Goal: Transaction & Acquisition: Obtain resource

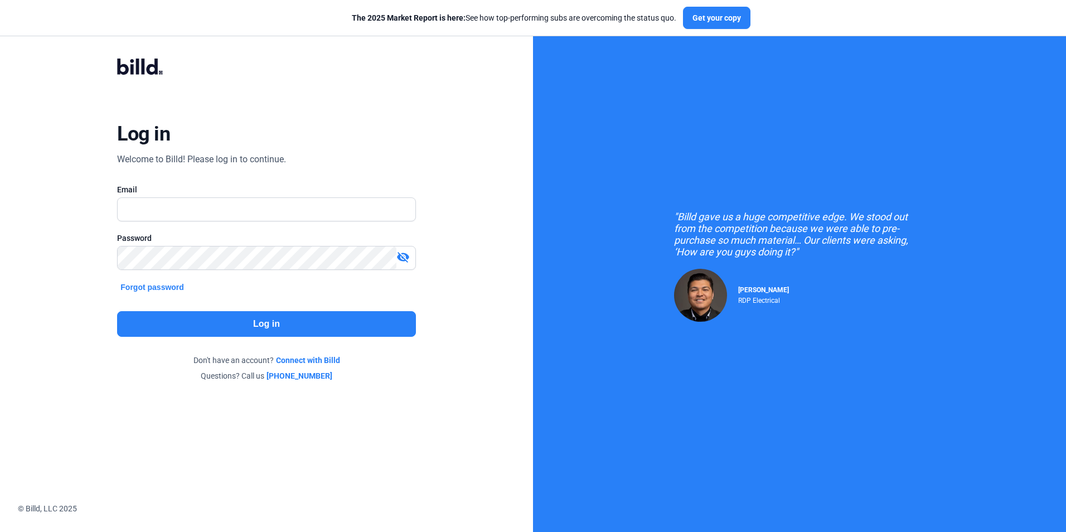
type input "[EMAIL_ADDRESS][DOMAIN_NAME]"
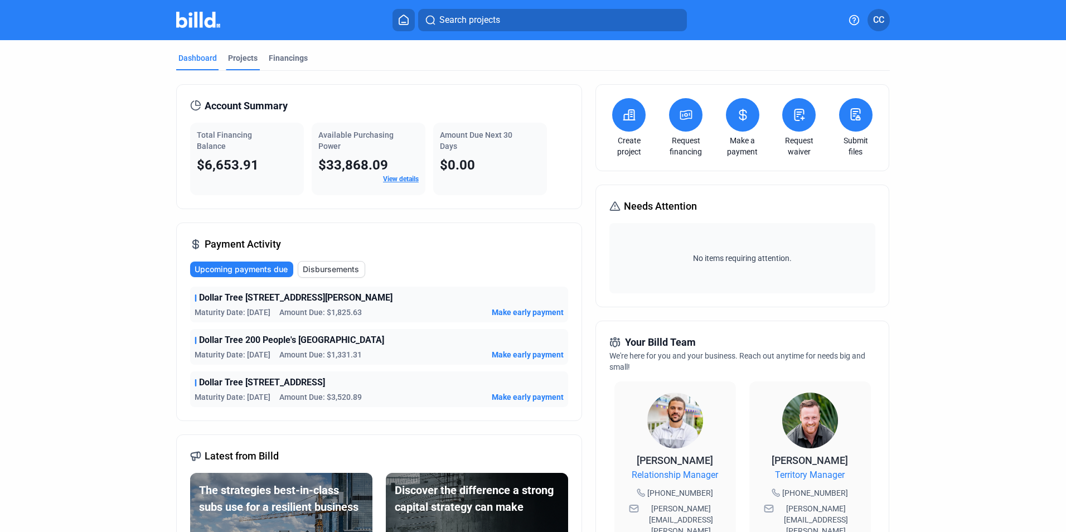
click at [243, 65] on div "Projects" at bounding box center [243, 61] width 34 height 18
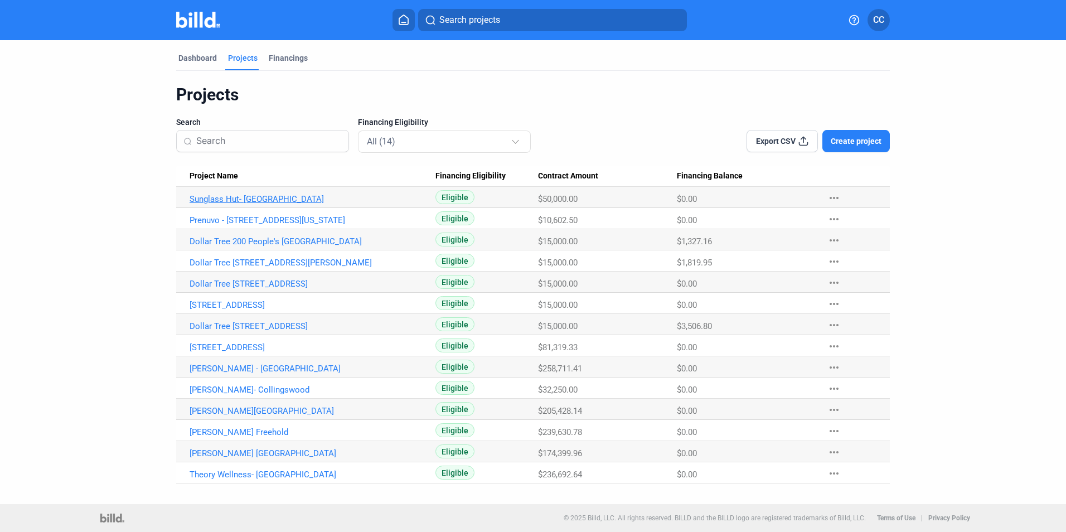
click at [264, 198] on link "Sunglass Hut- [GEOGRAPHIC_DATA]" at bounding box center [313, 199] width 246 height 10
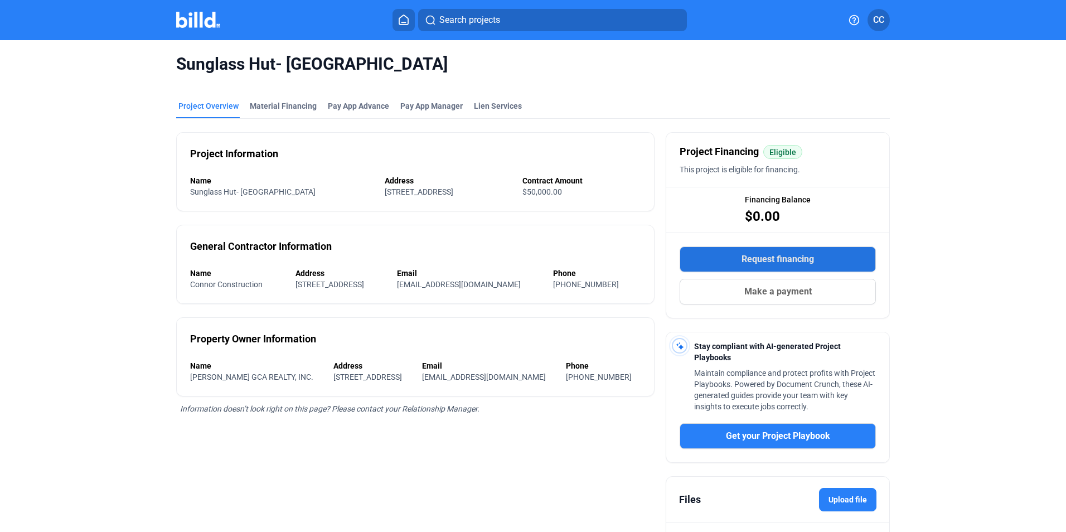
click at [809, 261] on span "Request financing" at bounding box center [777, 259] width 72 height 13
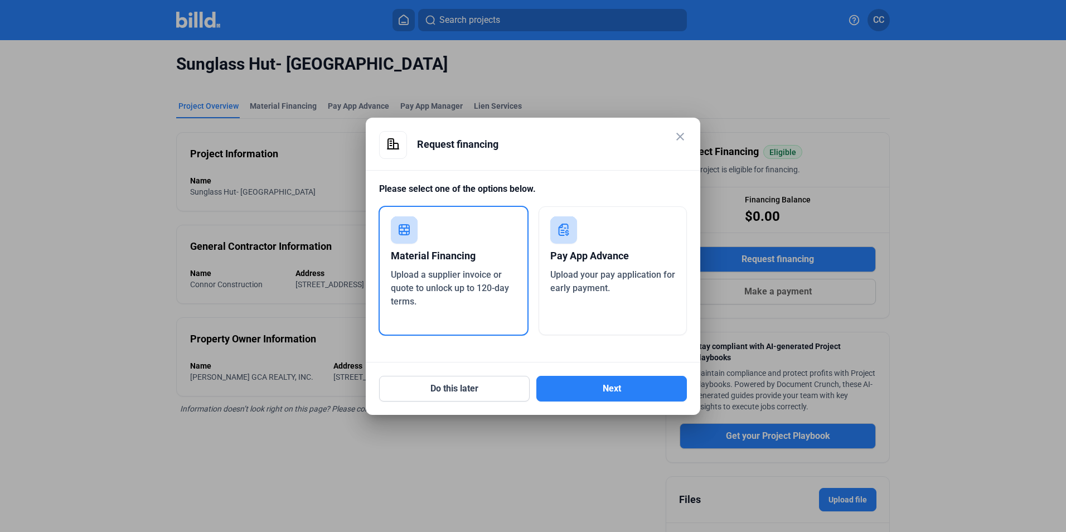
click at [424, 248] on div "Material Financing" at bounding box center [453, 256] width 125 height 25
click at [608, 389] on button "Next" at bounding box center [611, 389] width 151 height 26
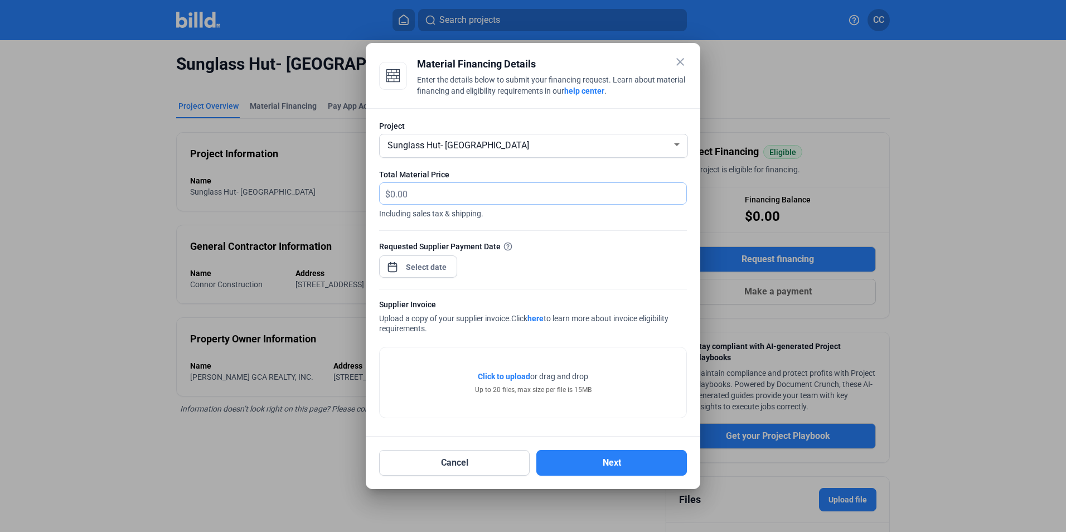
click at [431, 194] on input "text" at bounding box center [531, 194] width 283 height 22
click at [437, 194] on input "text" at bounding box center [531, 194] width 283 height 22
click at [389, 191] on span "$" at bounding box center [385, 192] width 11 height 18
click at [402, 191] on input "text" at bounding box center [531, 194] width 283 height 22
type input "1,096.20"
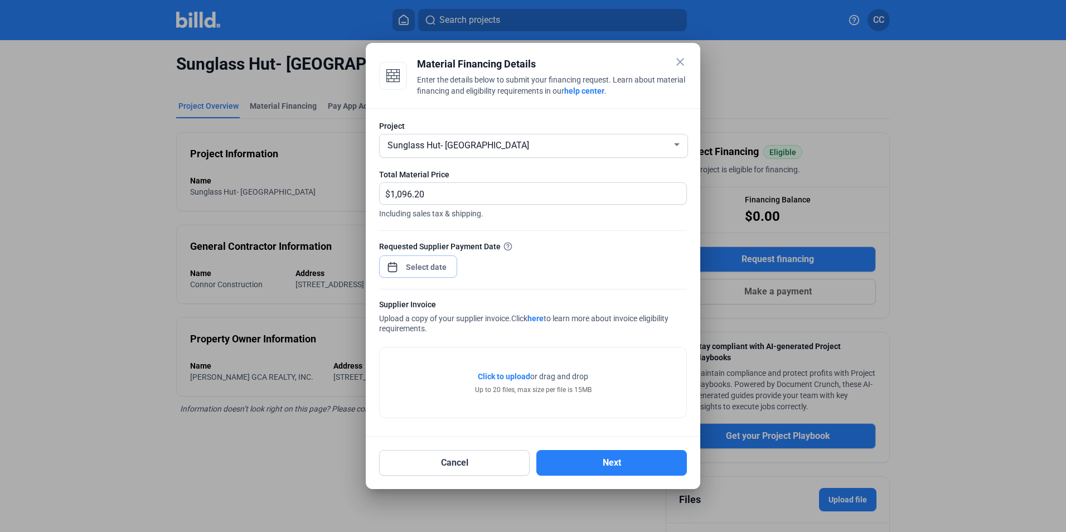
click at [428, 270] on div "close Material Financing Details Enter the details below to submit your financi…" at bounding box center [533, 266] width 1066 height 532
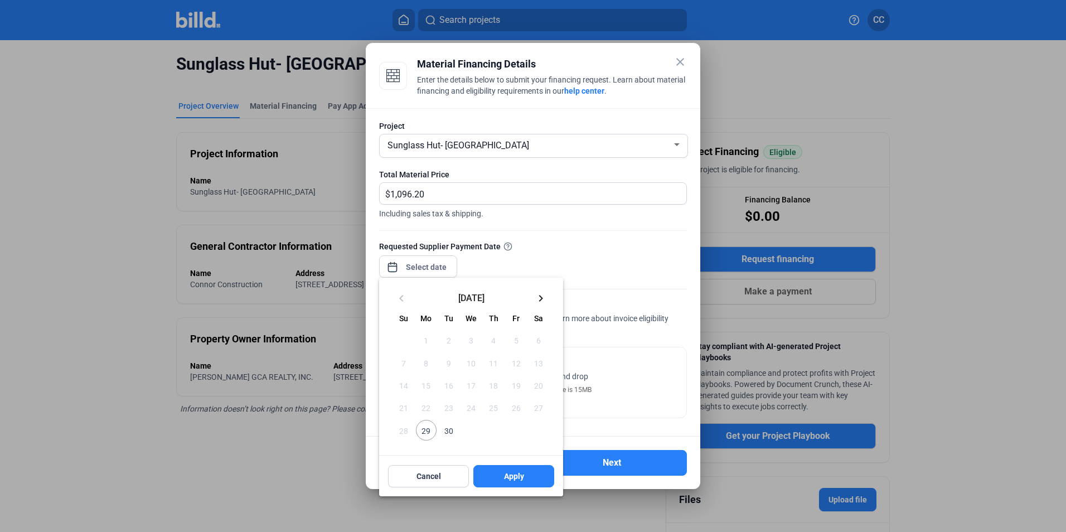
click at [421, 431] on span "29" at bounding box center [426, 430] width 20 height 20
click at [517, 473] on span "Apply" at bounding box center [514, 476] width 20 height 11
type input "[DATE]"
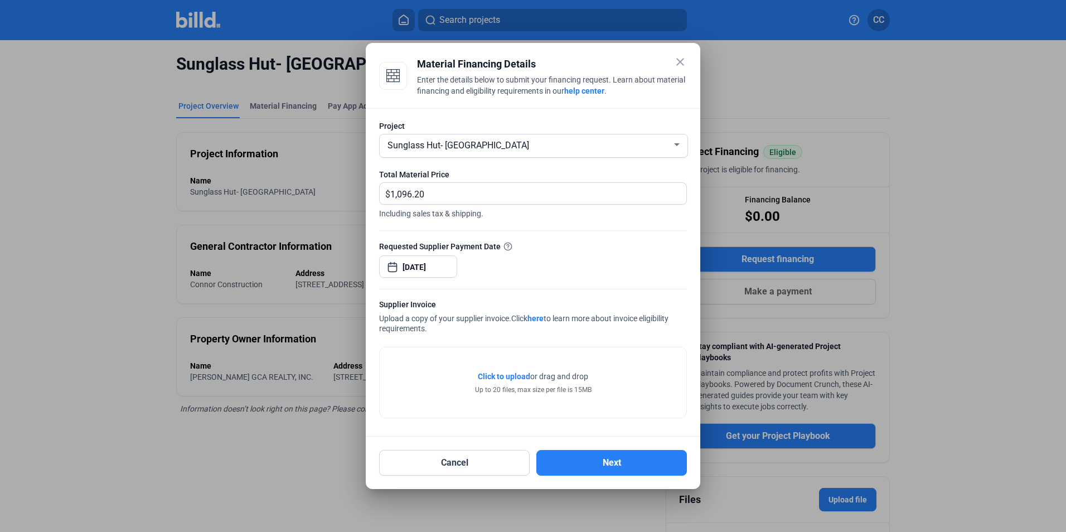
click at [518, 382] on span "Click to upload Tap to upload" at bounding box center [504, 376] width 52 height 11
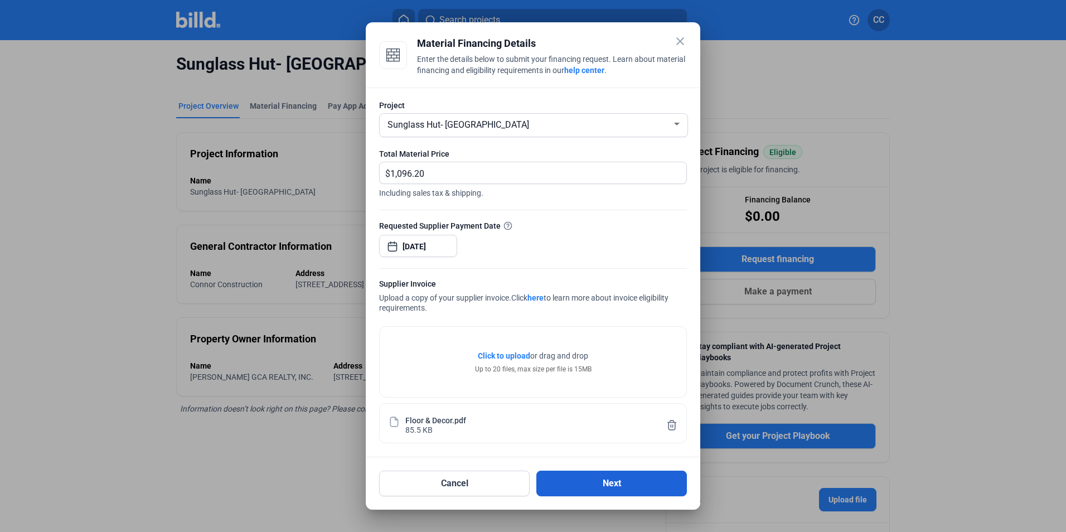
click at [626, 481] on button "Next" at bounding box center [611, 484] width 151 height 26
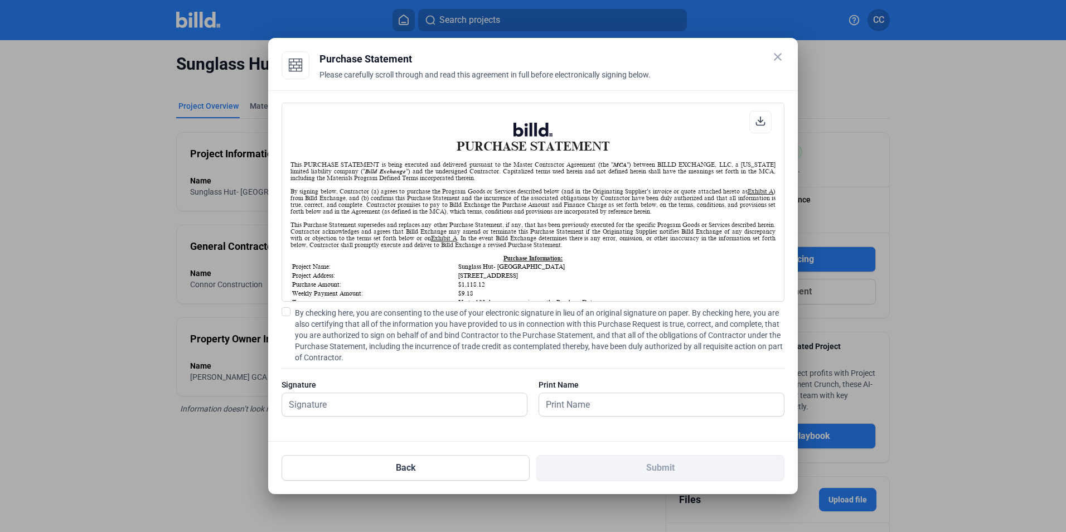
scroll to position [1, 0]
click at [322, 408] on input "text" at bounding box center [398, 404] width 232 height 23
click at [289, 309] on span at bounding box center [286, 311] width 9 height 9
click at [0, 0] on input "By checking here, you are consenting to the use of your electronic signature in…" at bounding box center [0, 0] width 0 height 0
click at [346, 398] on input "text" at bounding box center [398, 404] width 232 height 23
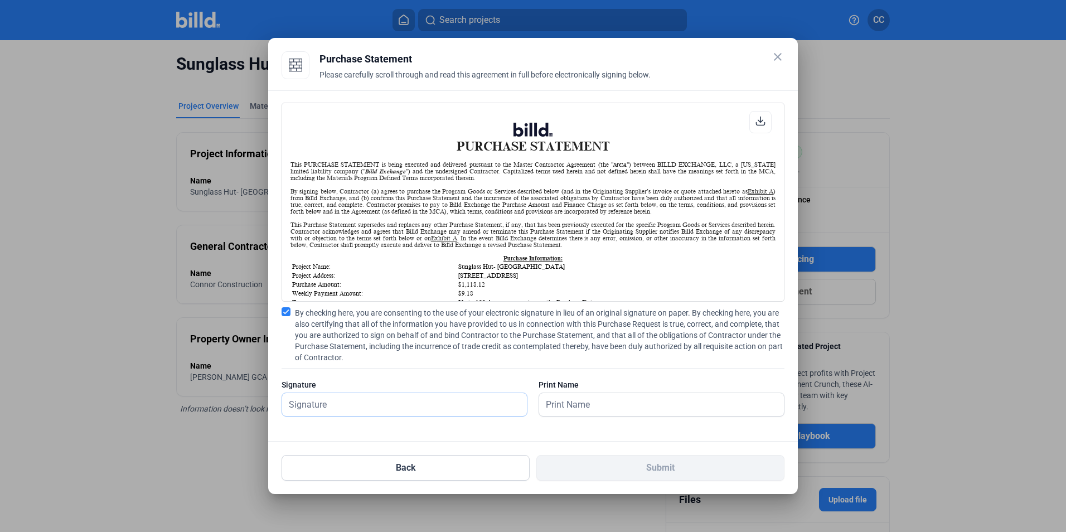
type input "c"
type input "[PERSON_NAME]"
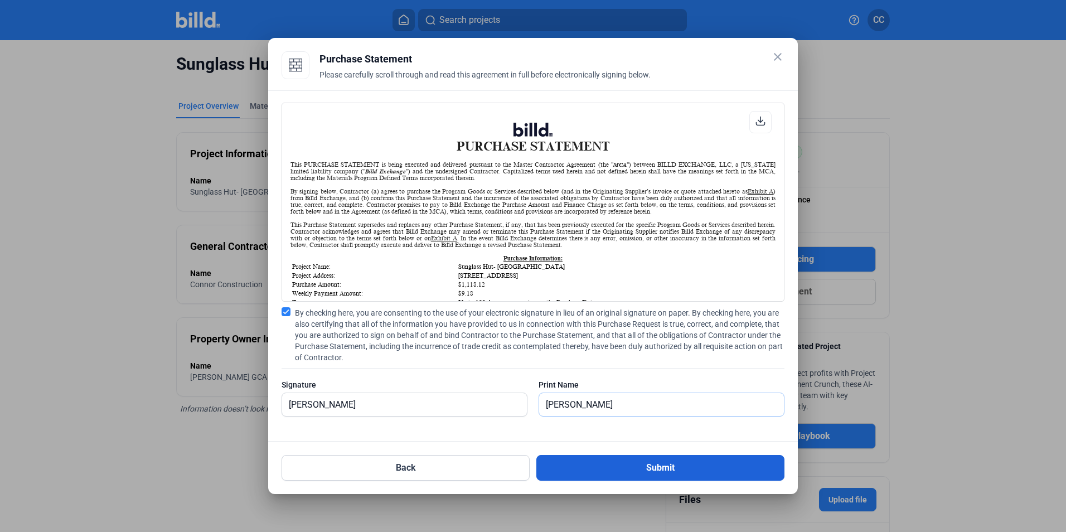
type input "[PERSON_NAME]"
click at [550, 462] on button "Submit" at bounding box center [660, 468] width 248 height 26
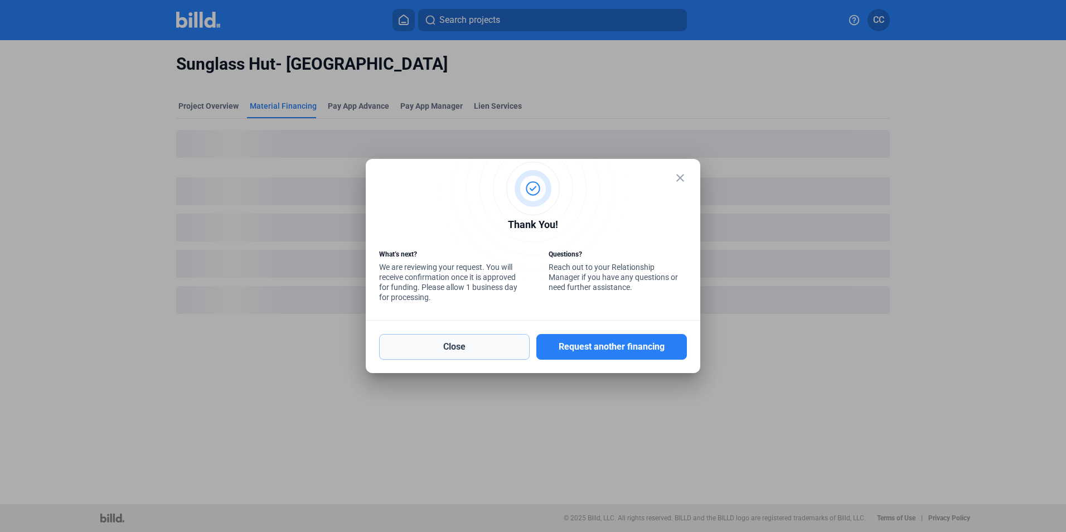
drag, startPoint x: 467, startPoint y: 337, endPoint x: 469, endPoint y: 345, distance: 8.7
click at [469, 345] on button "Close" at bounding box center [454, 347] width 151 height 26
